Goal: Register for event/course

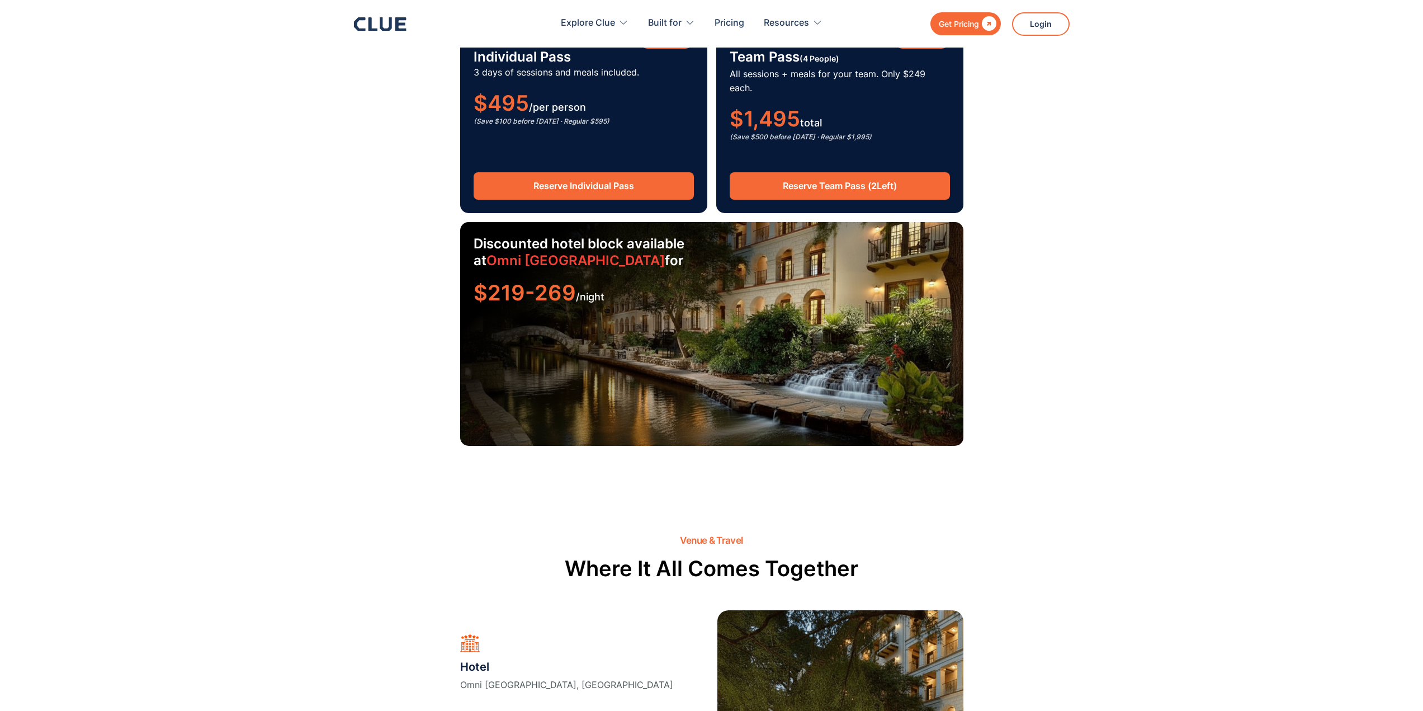
scroll to position [1846, 0]
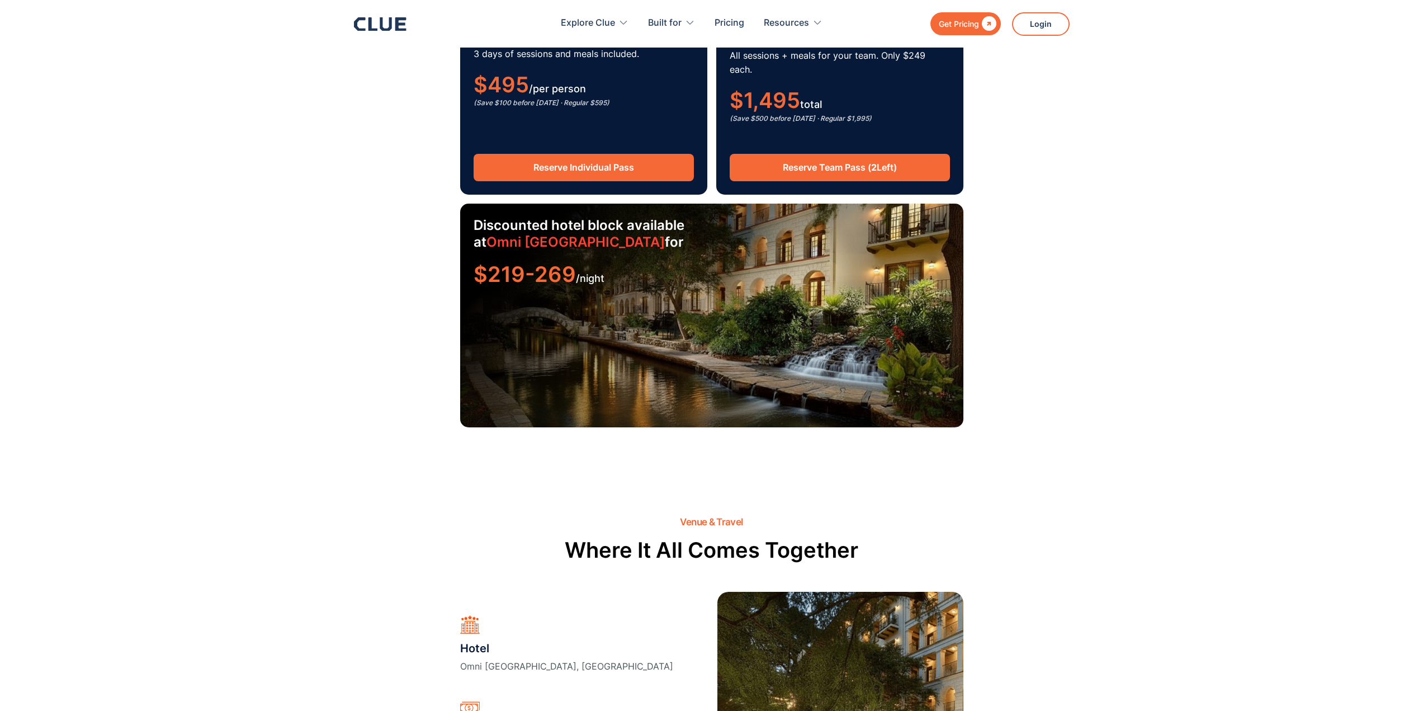
click at [657, 267] on div "$219-269 /night" at bounding box center [712, 276] width 477 height 18
click at [617, 234] on link "Omni [GEOGRAPHIC_DATA]" at bounding box center [576, 242] width 178 height 16
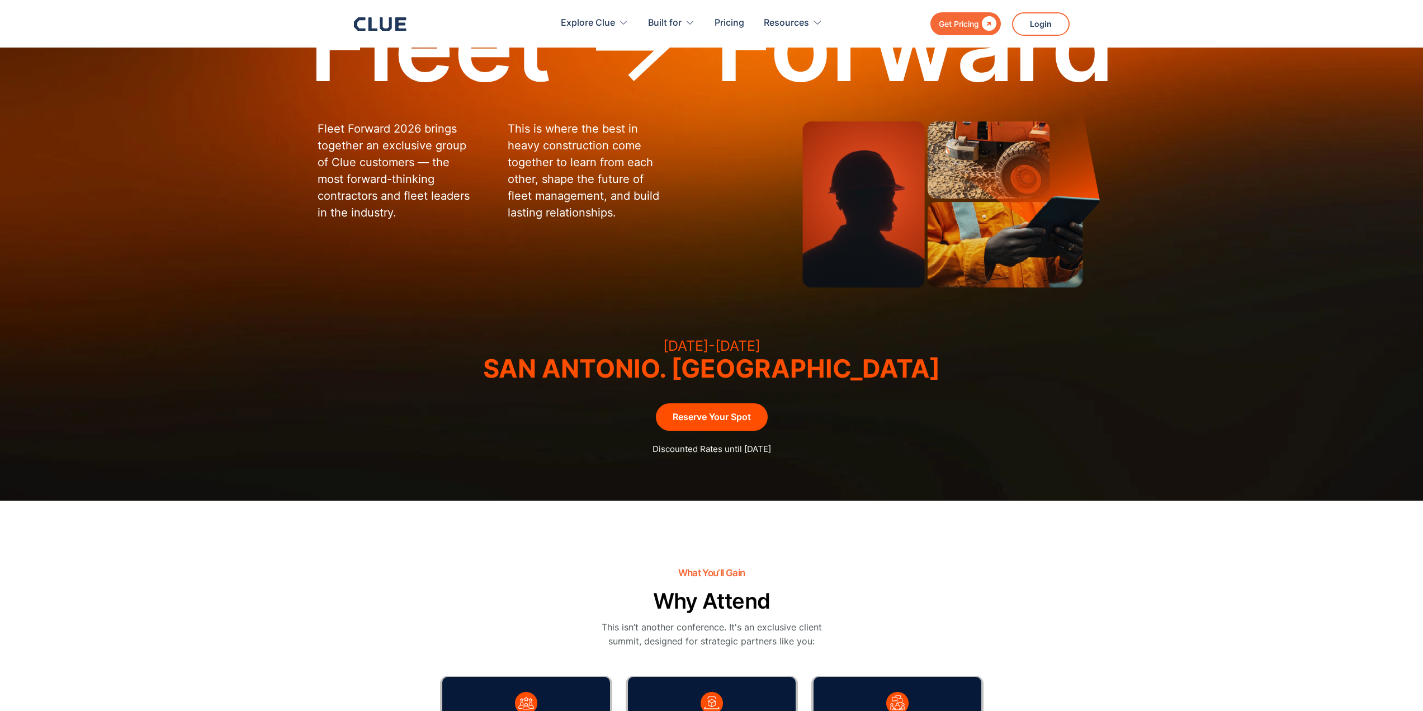
scroll to position [0, 0]
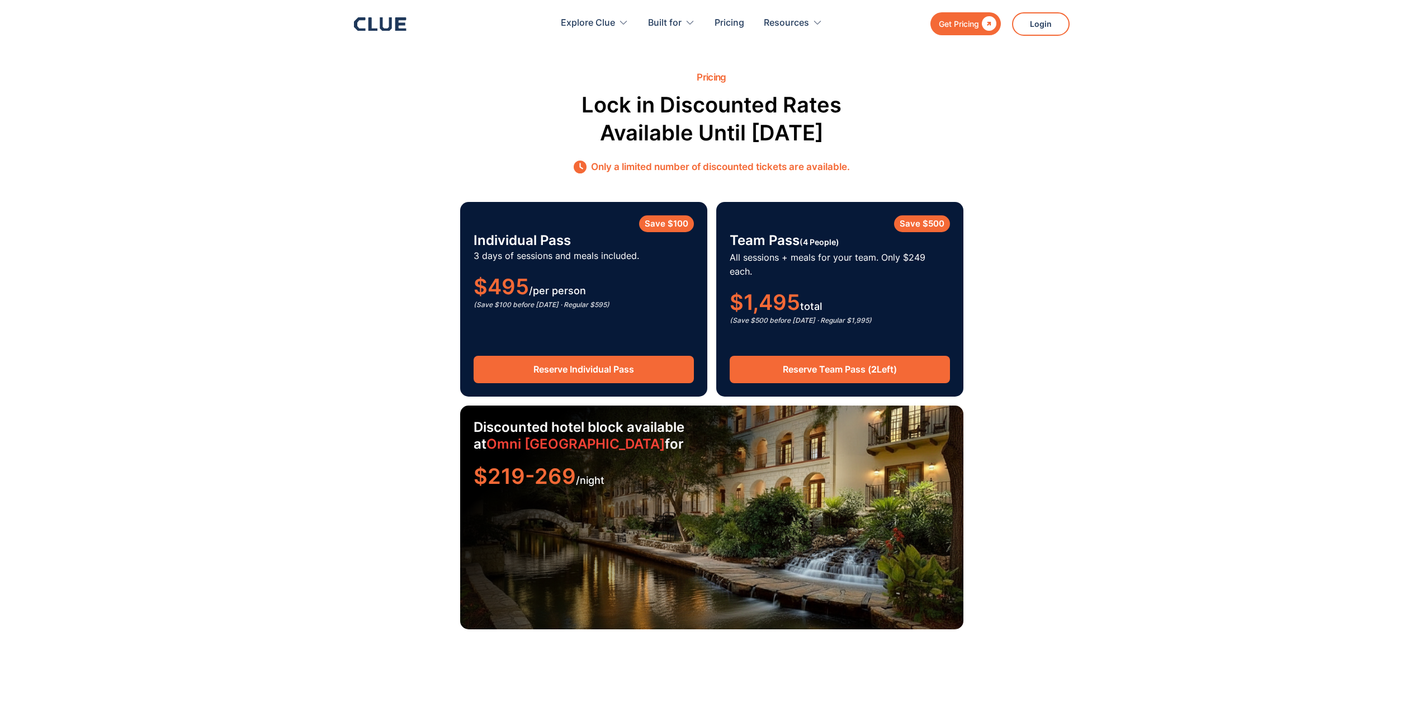
scroll to position [1678, 0]
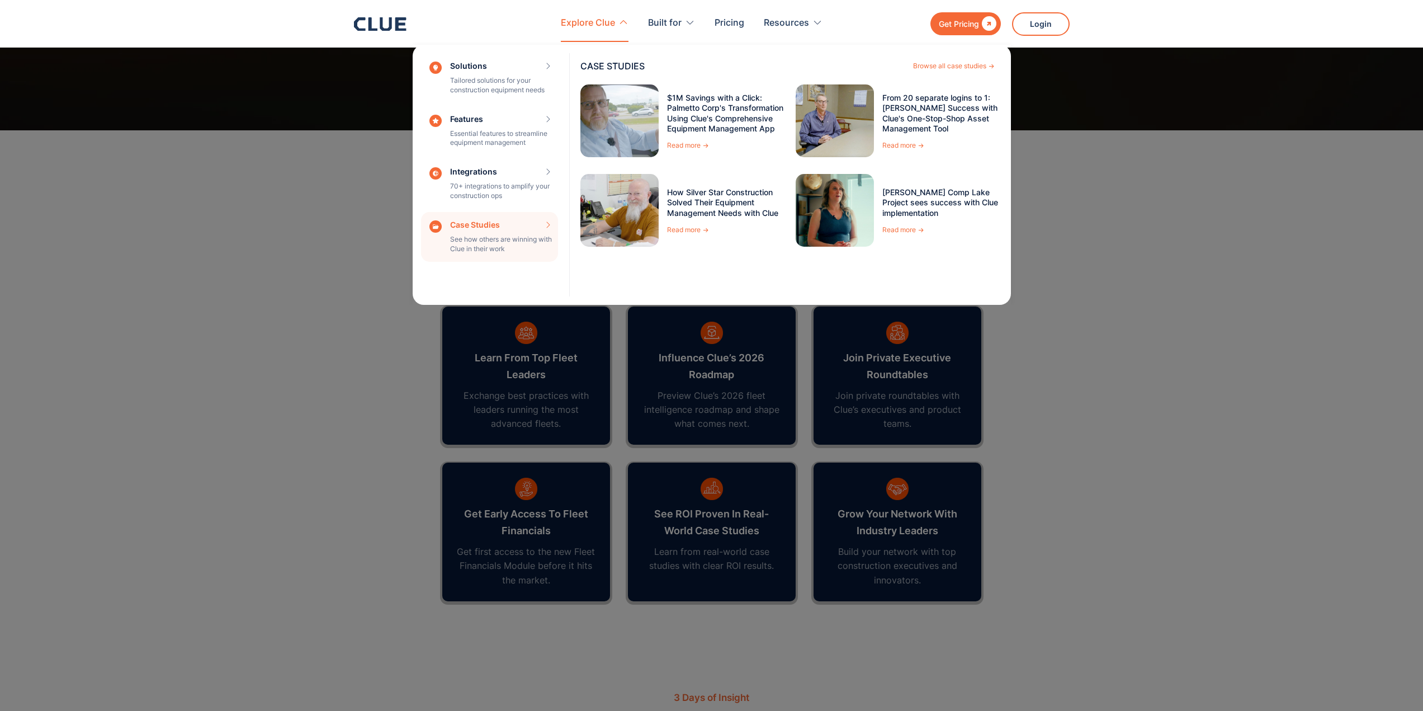
scroll to position [503, 0]
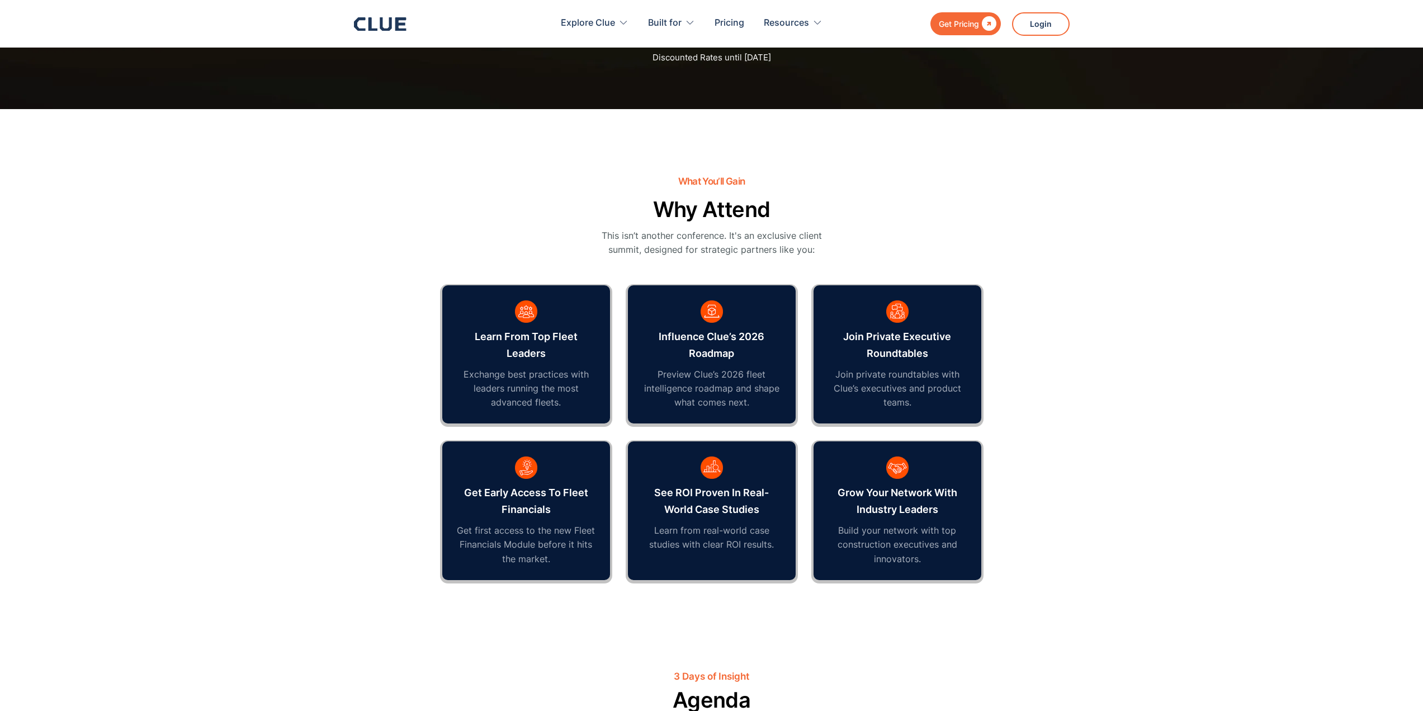
click at [259, 304] on section "What You’ll Gain Why Attend This isn’t another conference. It's an exclusive cl…" at bounding box center [711, 367] width 1423 height 516
